Goal: Transaction & Acquisition: Purchase product/service

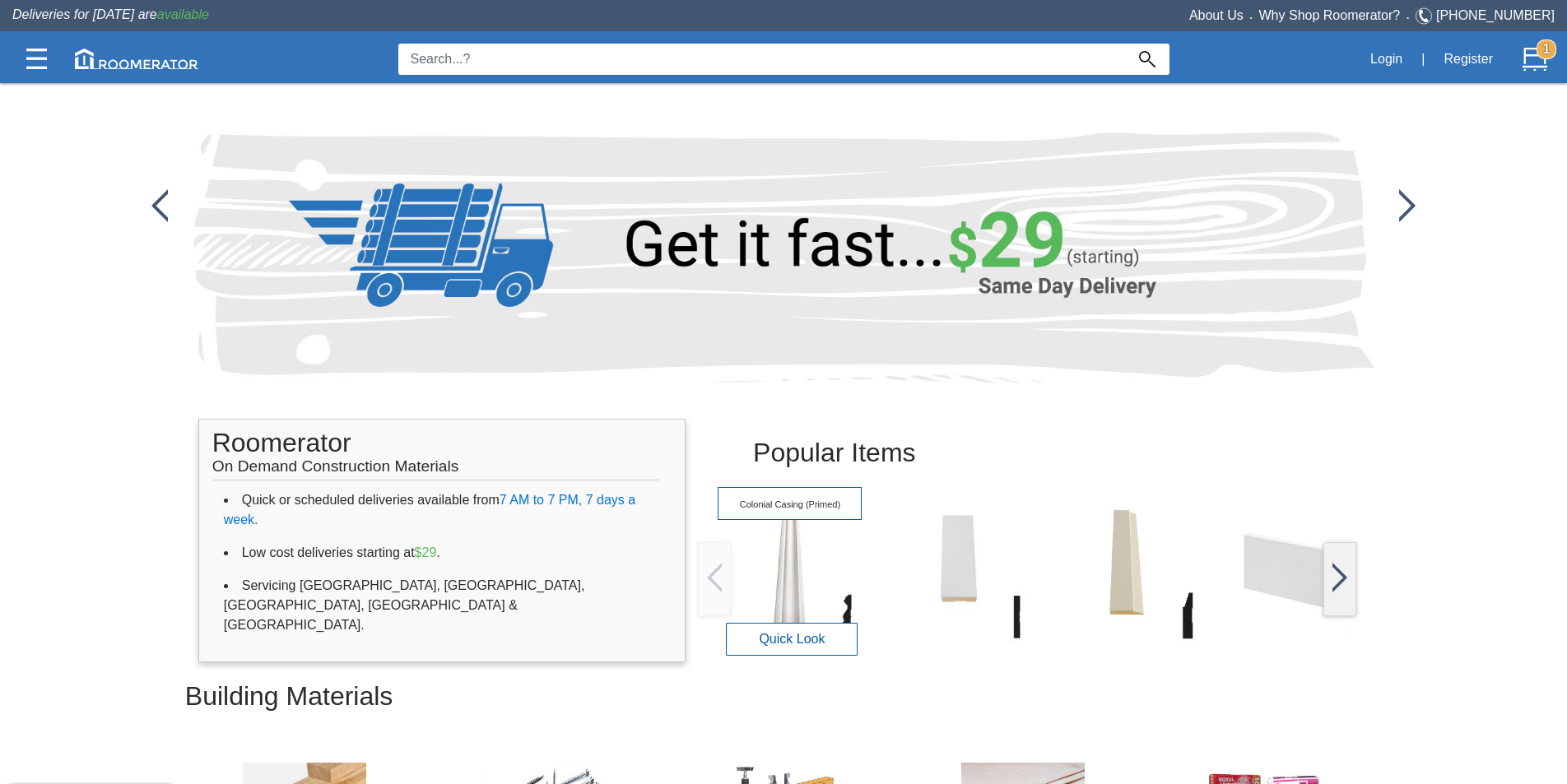
click at [818, 550] on img at bounding box center [790, 571] width 144 height 144
click at [817, 552] on img at bounding box center [790, 571] width 144 height 144
click at [790, 633] on button "Quick Look" at bounding box center [792, 638] width 132 height 33
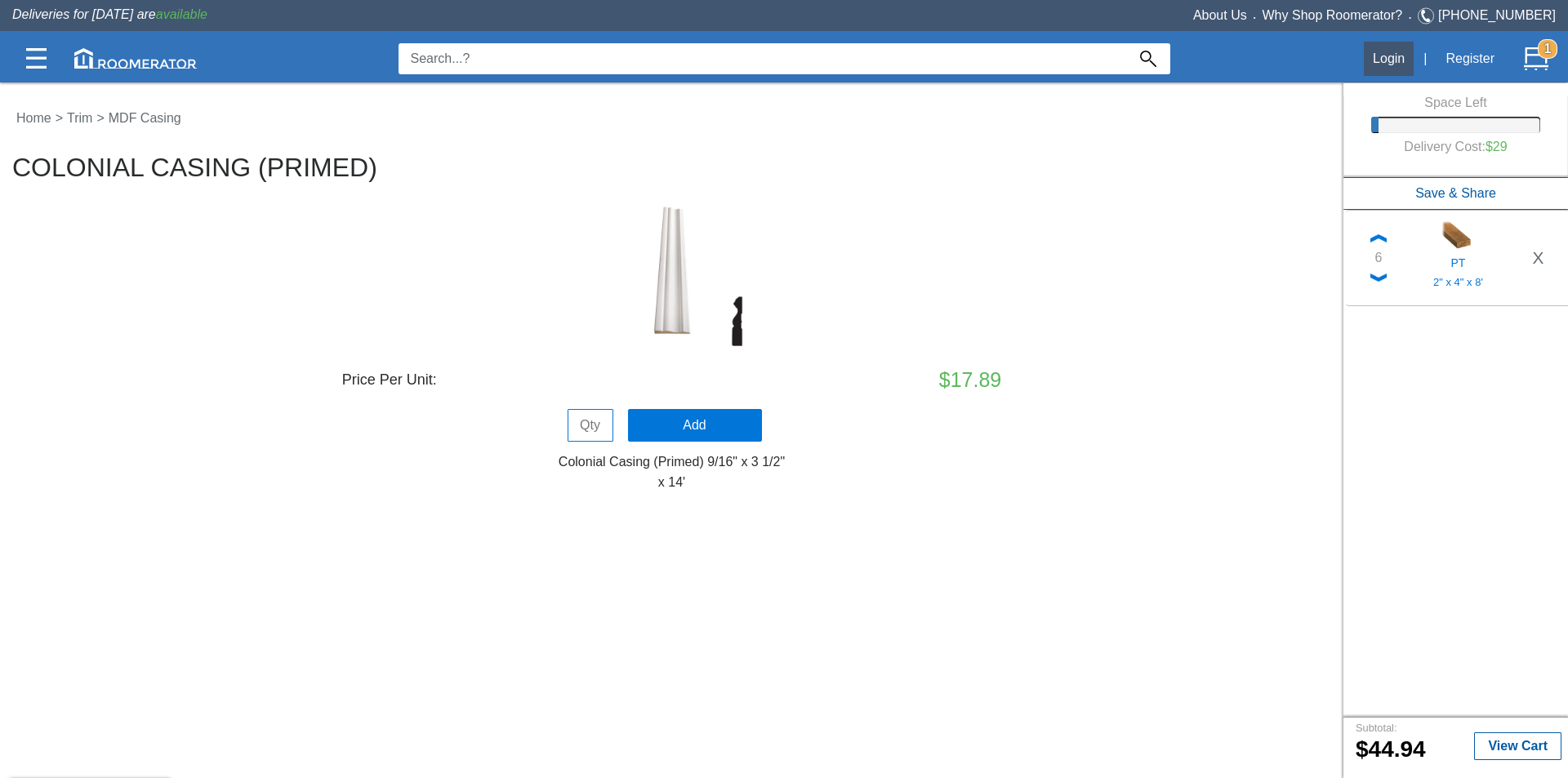
click at [1402, 54] on button "Login" at bounding box center [1389, 59] width 50 height 34
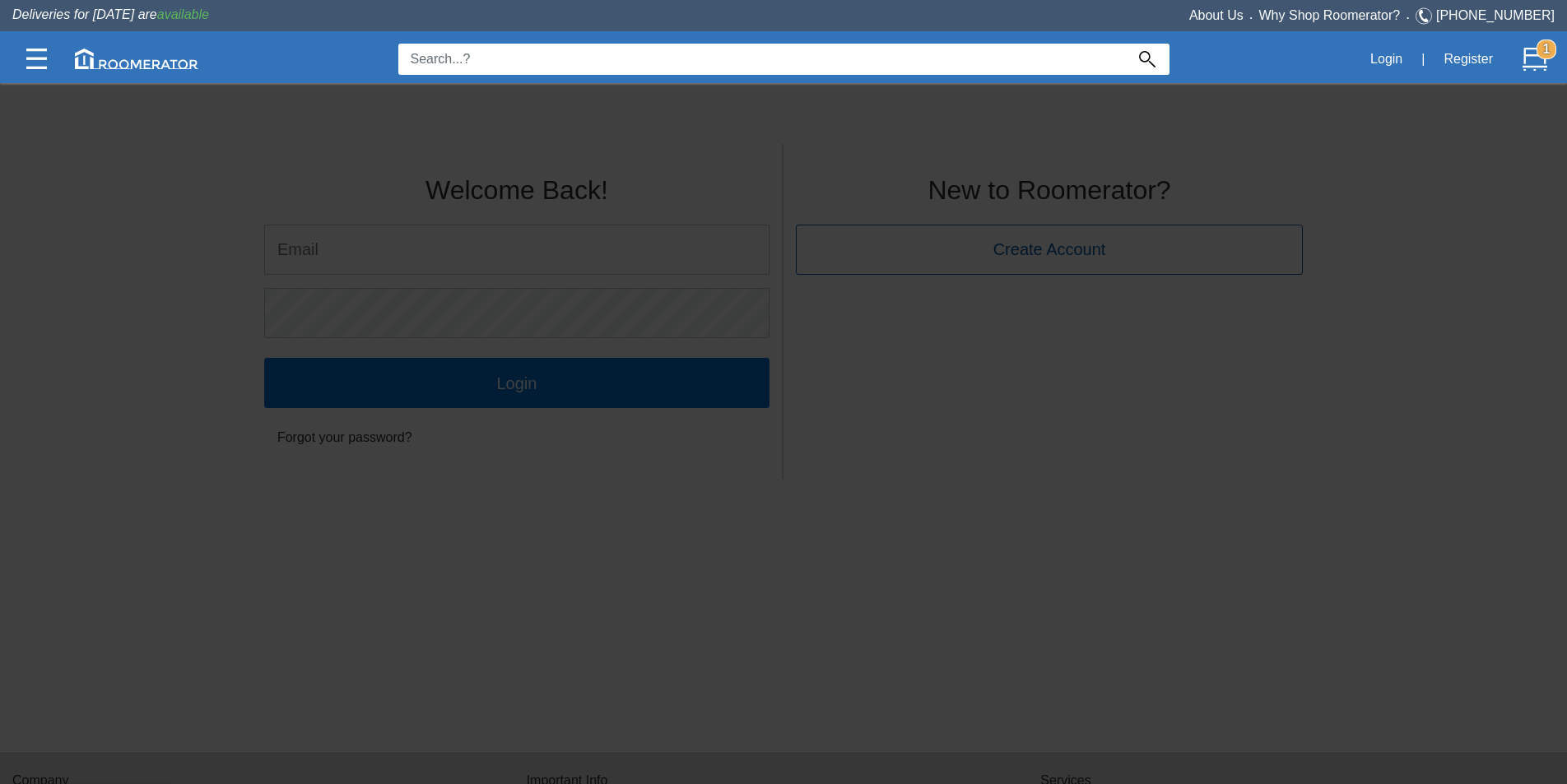
type input "[PERSON_NAME][EMAIL_ADDRESS][DOMAIN_NAME]"
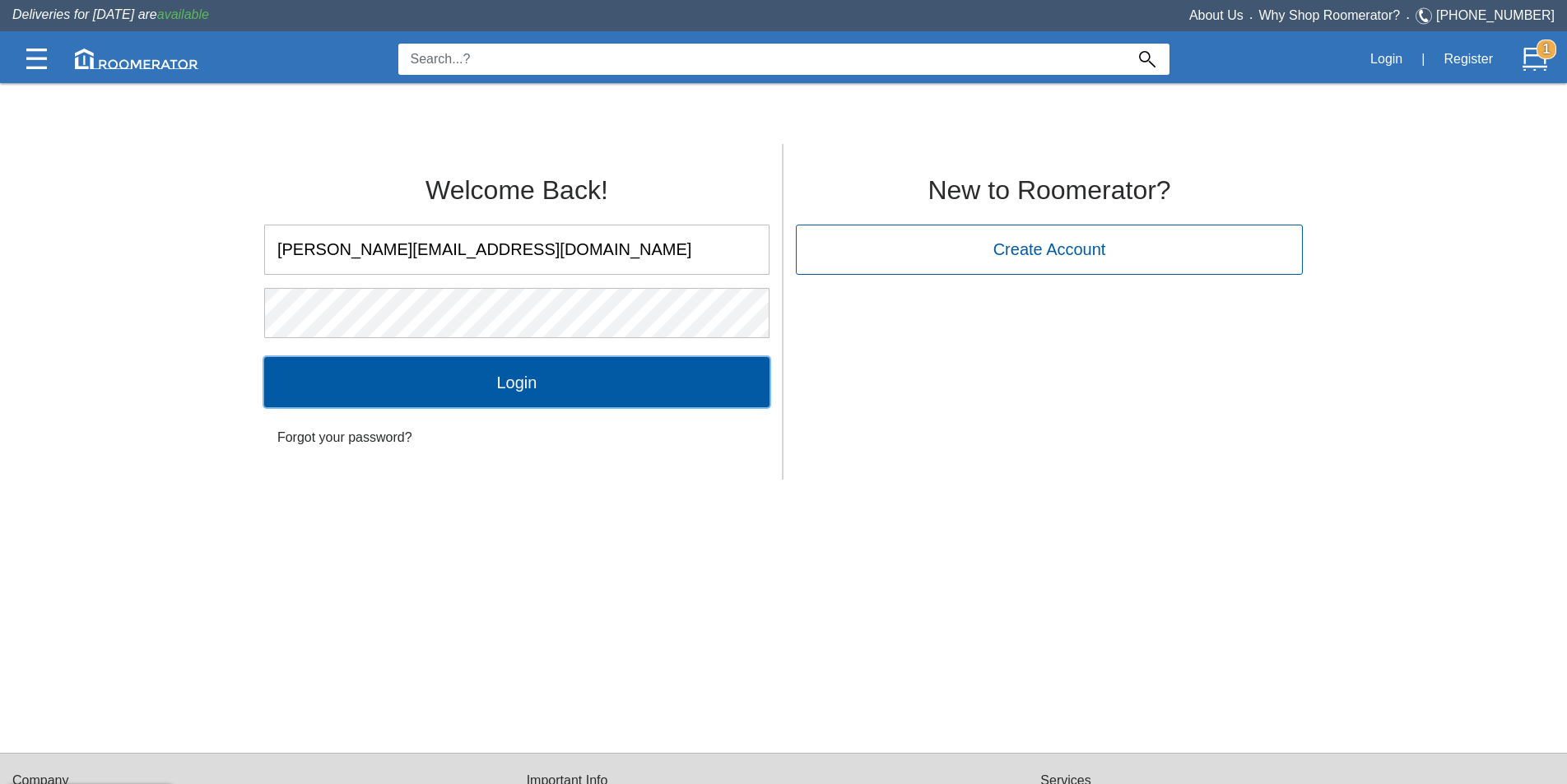
click at [618, 369] on input "Login" at bounding box center [517, 381] width 506 height 49
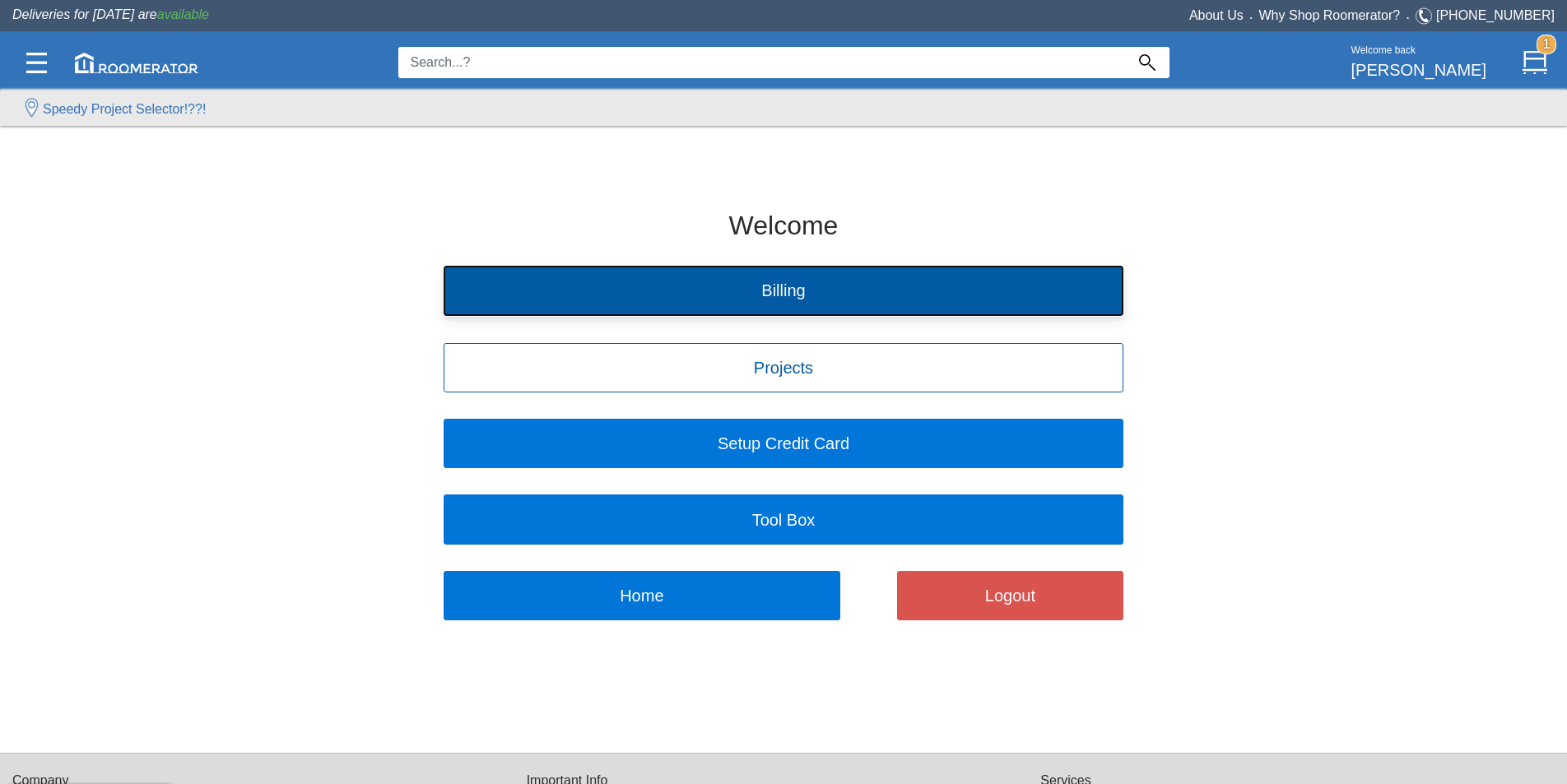
click at [761, 283] on button "Billing" at bounding box center [784, 290] width 680 height 49
